Goal: Information Seeking & Learning: Understand process/instructions

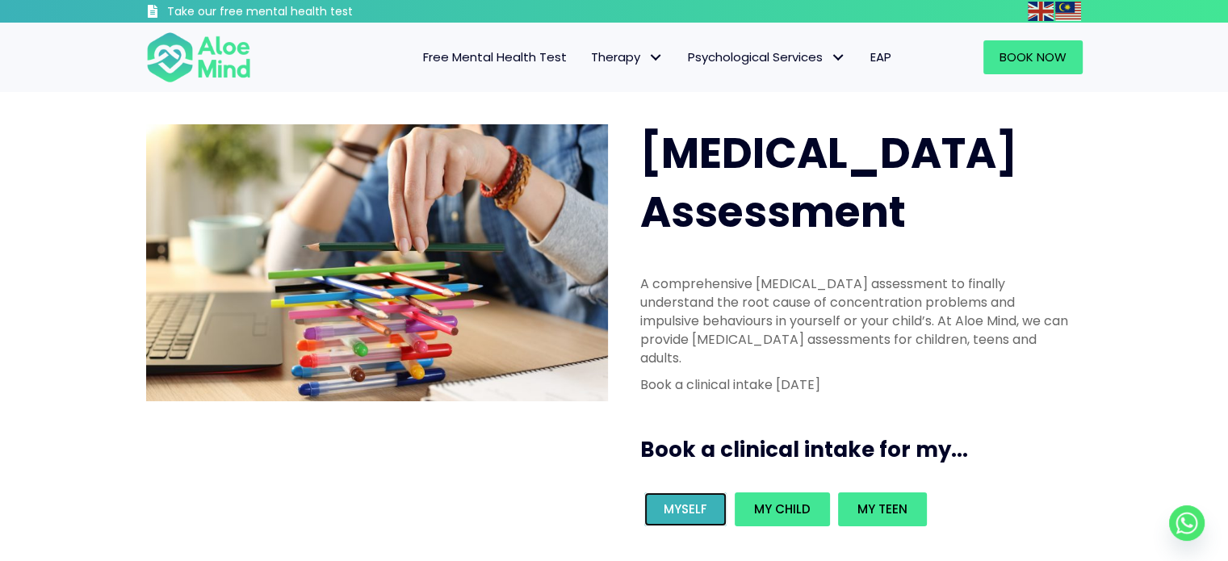
click at [683, 500] on span "Myself" at bounding box center [686, 508] width 44 height 17
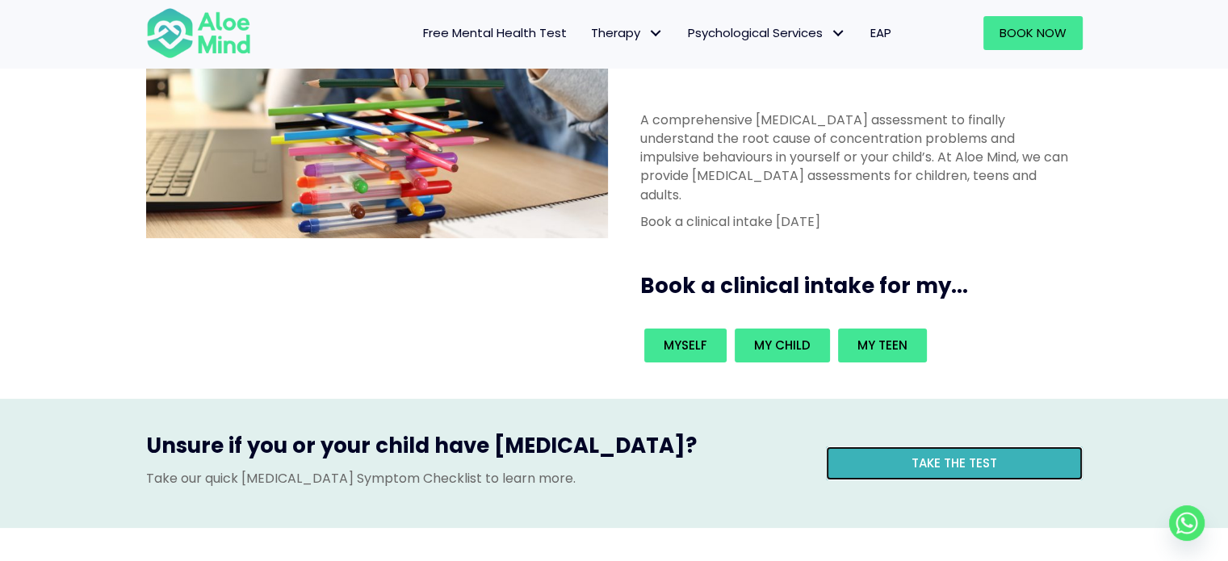
click at [923, 454] on span "Take the test" at bounding box center [954, 462] width 86 height 17
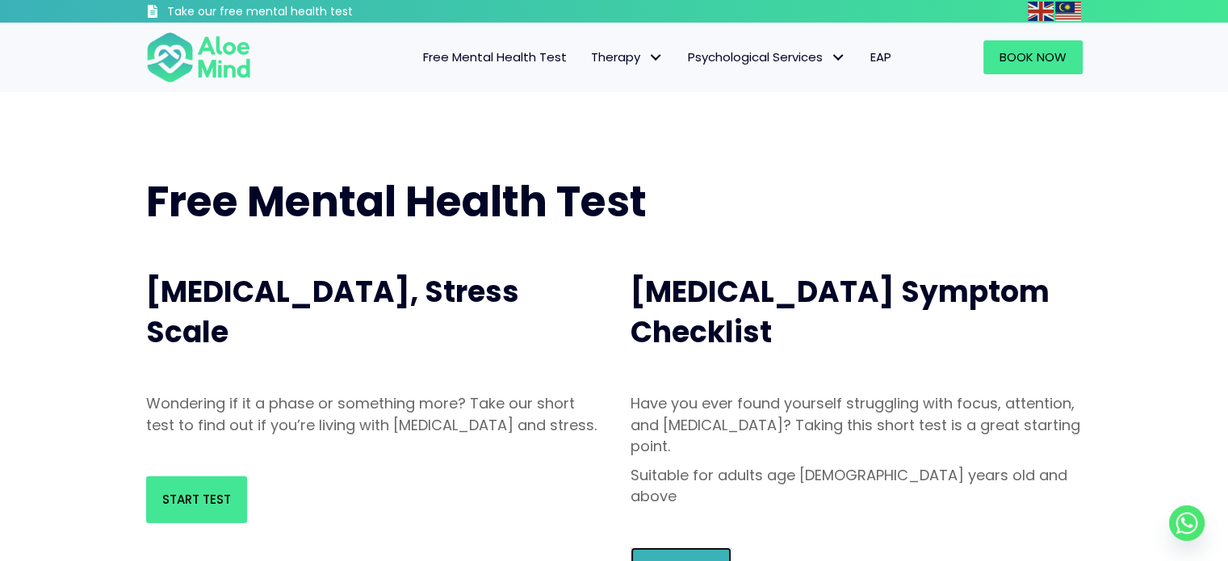
click at [678, 560] on span "Start Test" at bounding box center [681, 570] width 69 height 17
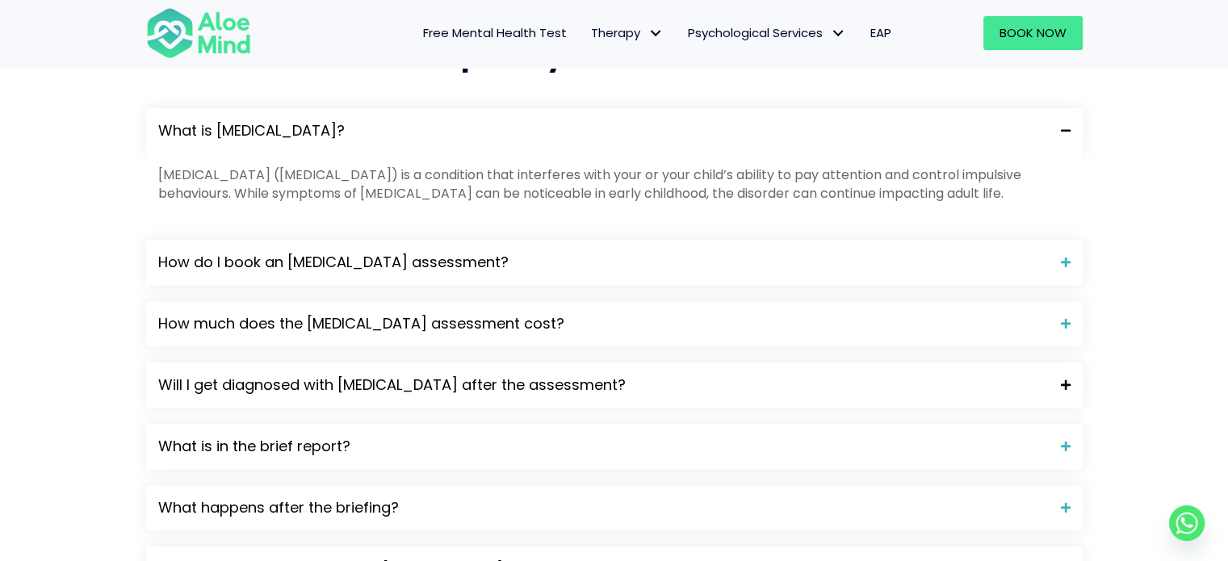
scroll to position [1653, 0]
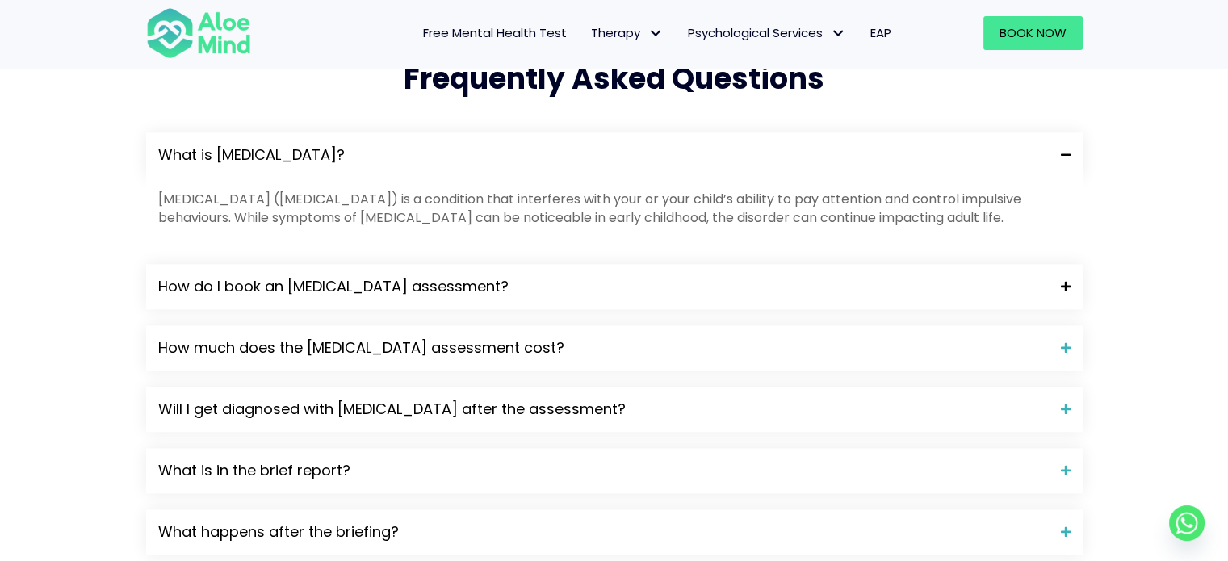
click at [612, 264] on div "How do I book an ADHD assessment?" at bounding box center [614, 286] width 936 height 45
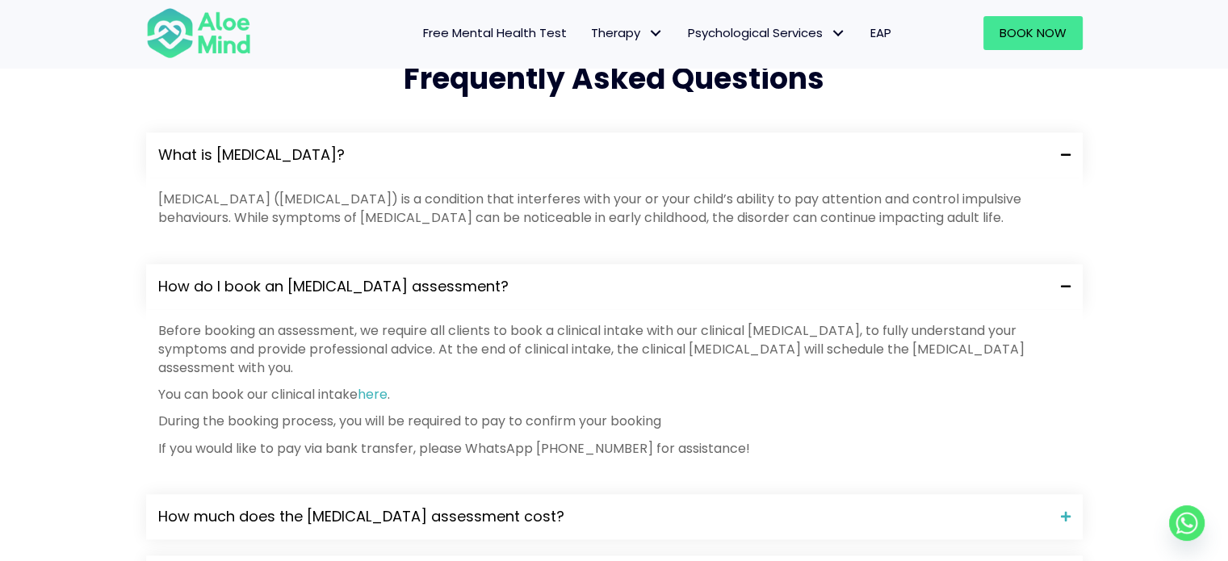
click at [612, 264] on div "How do I book an ADHD assessment?" at bounding box center [614, 286] width 936 height 45
